Goal: Task Accomplishment & Management: Complete application form

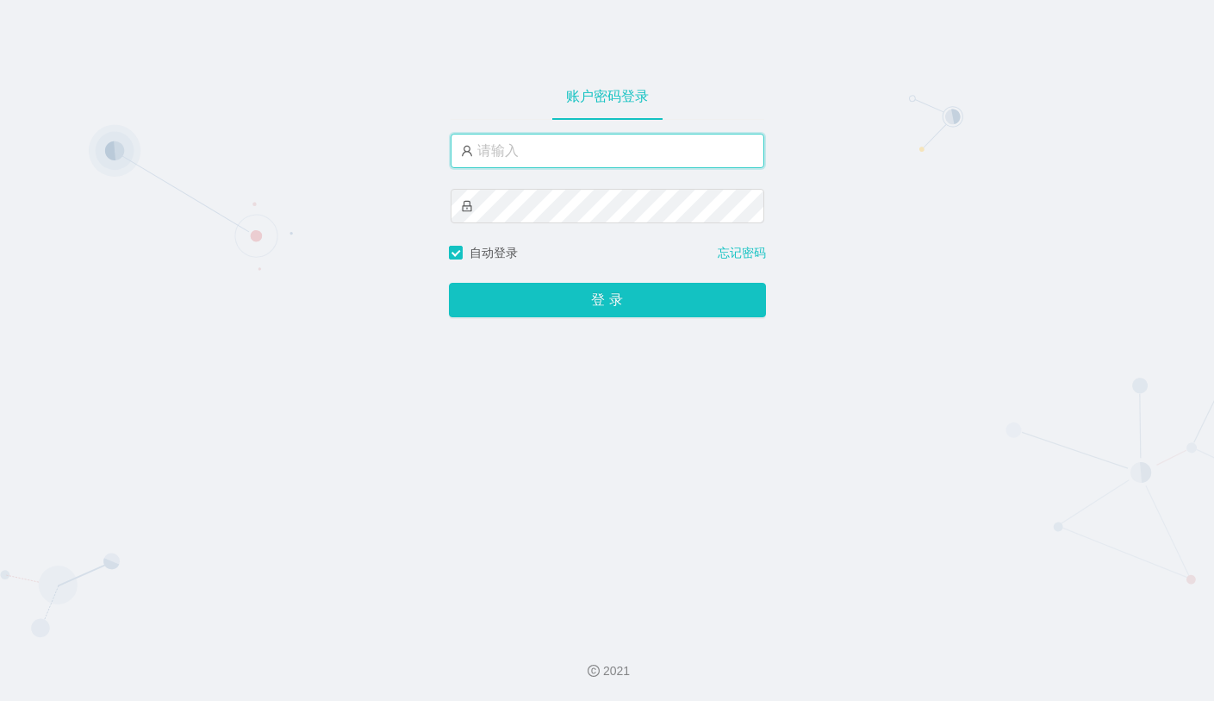
click at [519, 151] on input "text" at bounding box center [608, 151] width 314 height 34
type input "xiaowei01"
click at [449, 283] on button "登 录" at bounding box center [607, 300] width 317 height 34
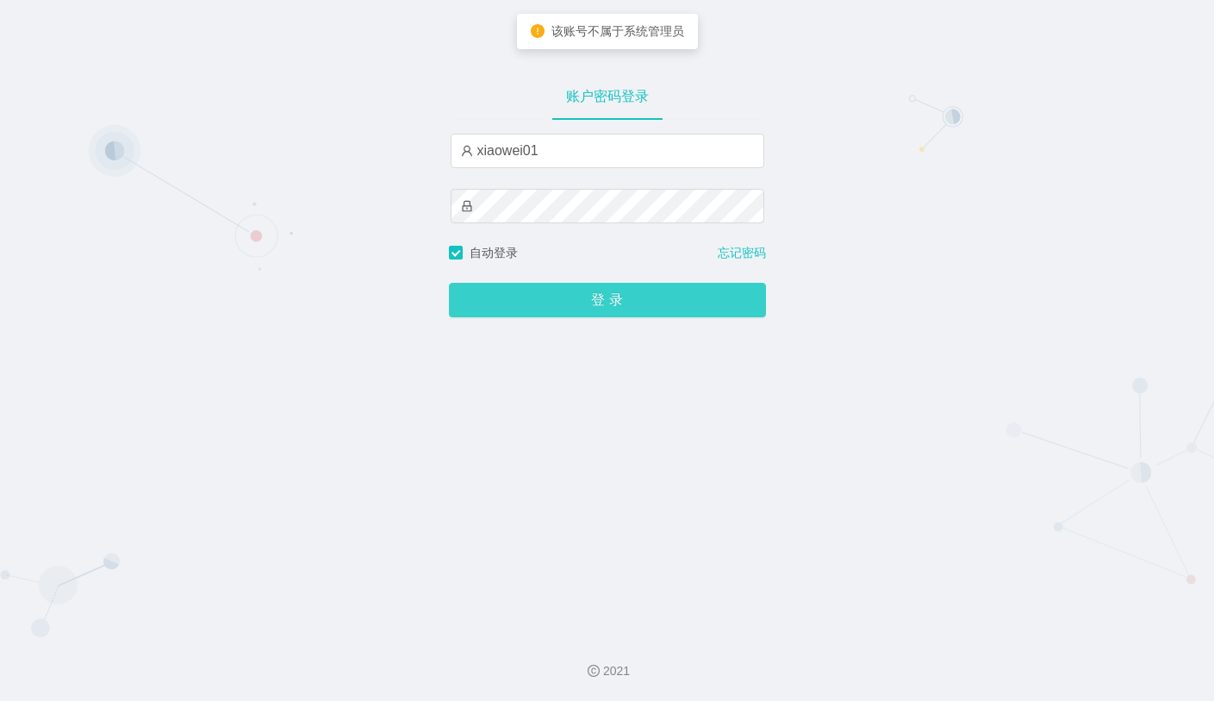
click at [581, 309] on button "登 录" at bounding box center [607, 300] width 317 height 34
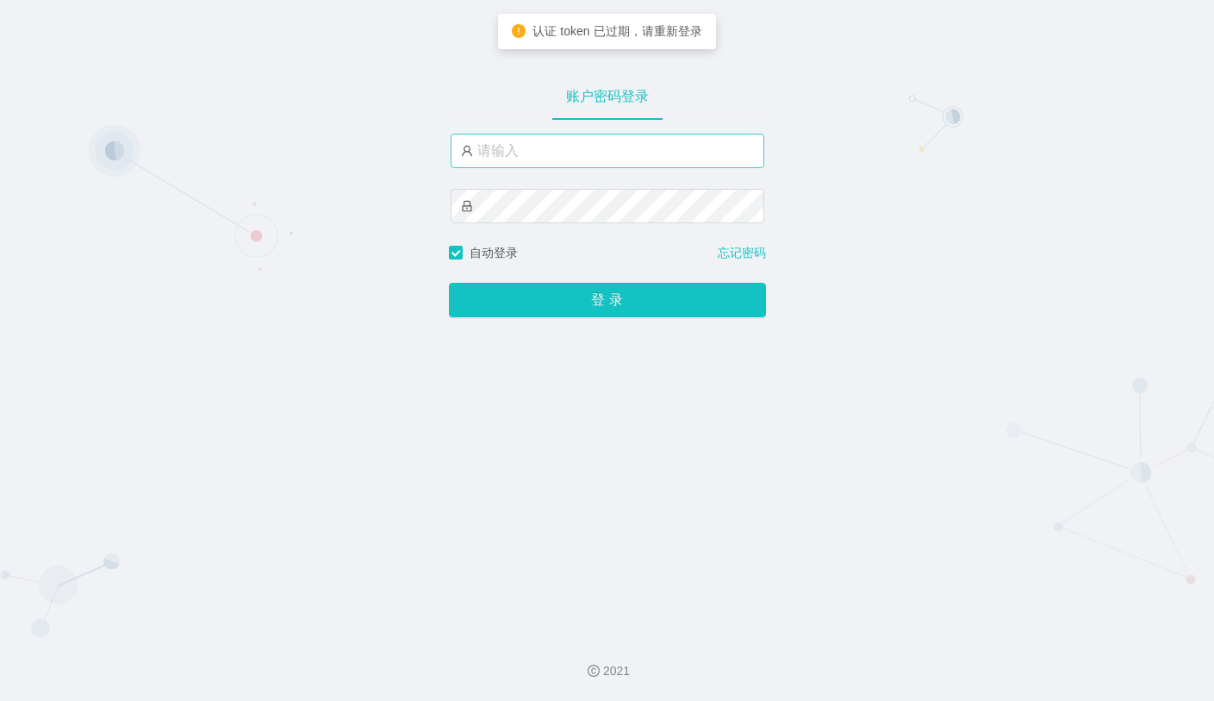
type input "xiaowei01"
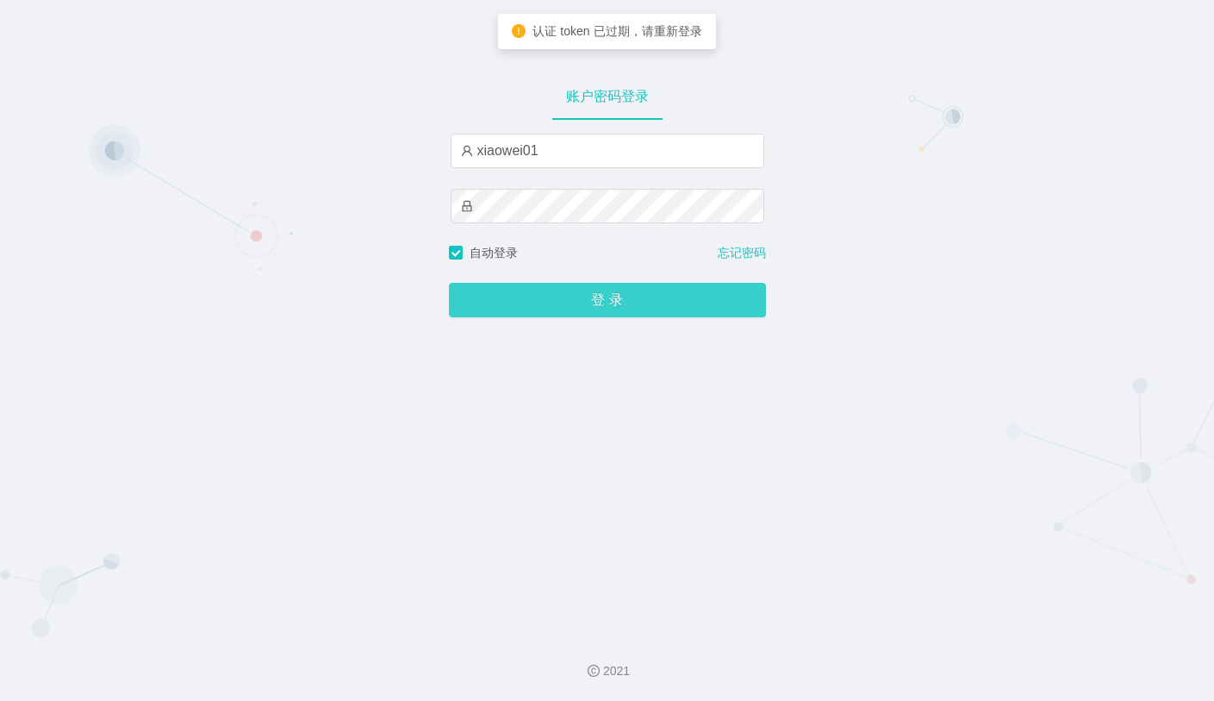
click at [590, 298] on button "登 录" at bounding box center [607, 300] width 317 height 34
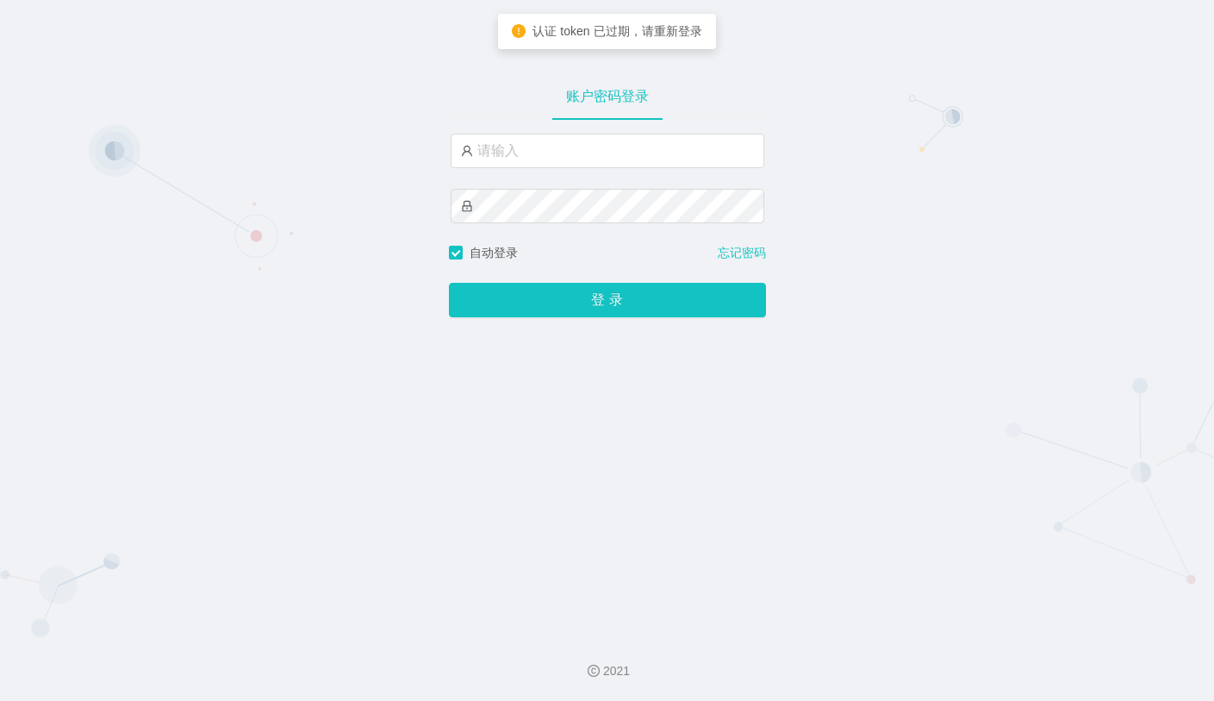
type input "xiaowei01"
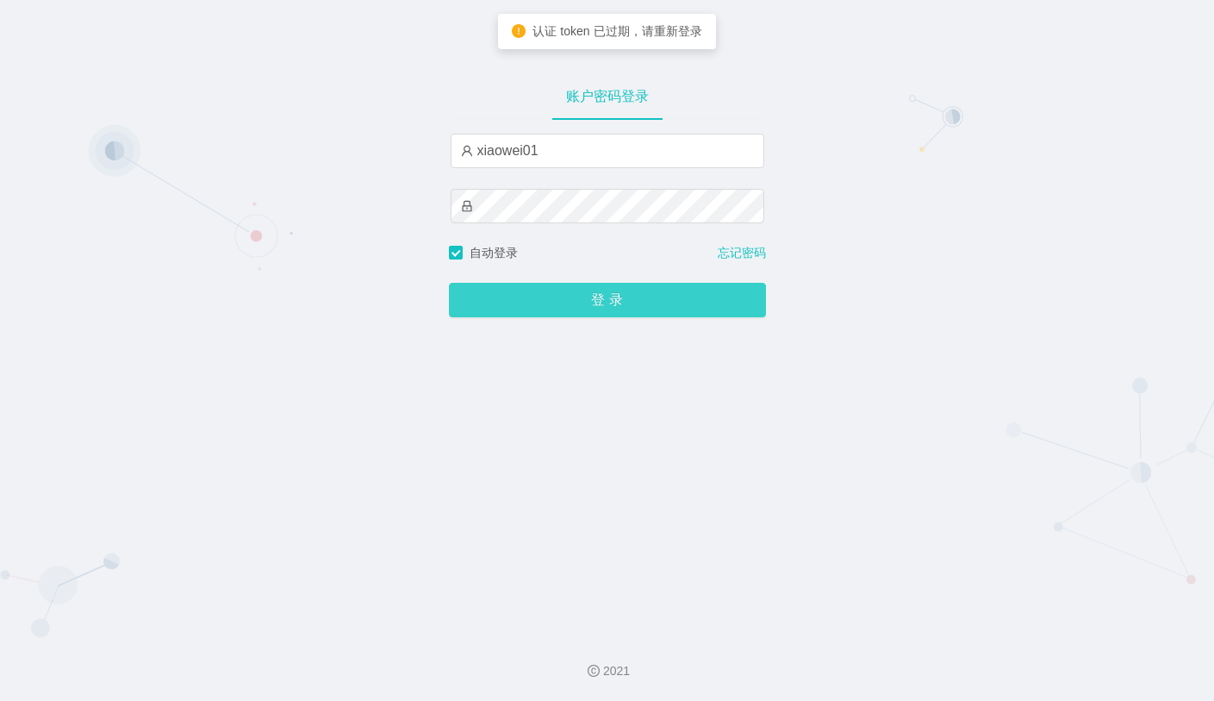
click at [586, 312] on button "登 录" at bounding box center [607, 300] width 317 height 34
